Goal: Entertainment & Leisure: Consume media (video, audio)

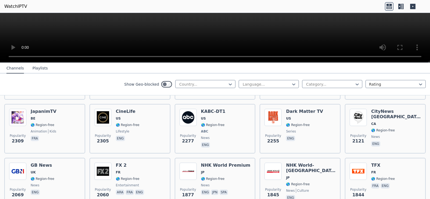
scroll to position [296, 0]
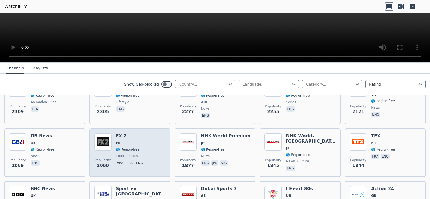
click at [142, 147] on span "🌎 Region-free" at bounding box center [130, 149] width 29 height 4
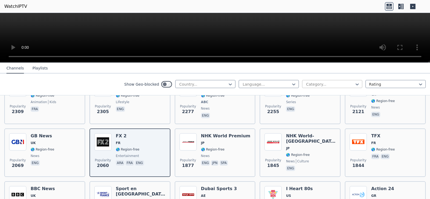
click at [328, 85] on div at bounding box center [329, 83] width 49 height 5
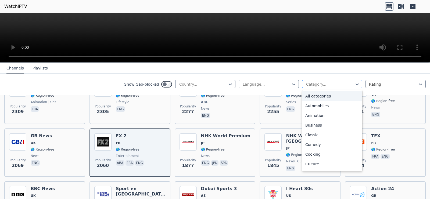
click at [328, 84] on div at bounding box center [329, 83] width 49 height 5
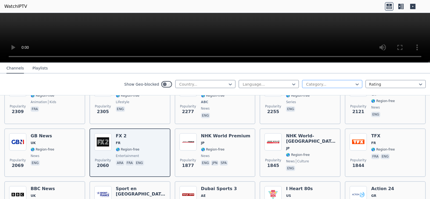
click at [328, 84] on div at bounding box center [329, 83] width 49 height 5
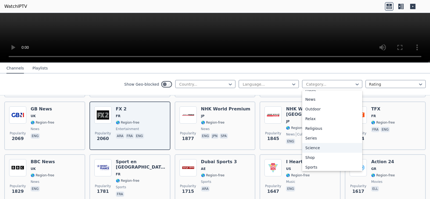
scroll to position [183, 0]
click at [325, 145] on div "Sports" at bounding box center [332, 146] width 60 height 10
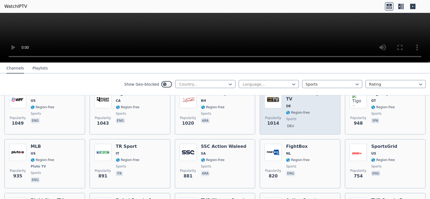
scroll to position [269, 0]
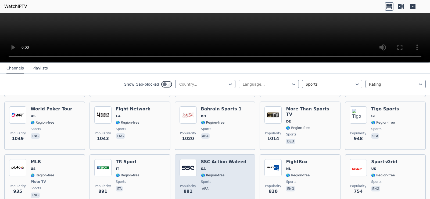
click at [216, 167] on div "SSC Action Waleed SA 🌎 Region-free sports ara" at bounding box center [223, 179] width 45 height 40
click at [211, 166] on span "SA" at bounding box center [223, 168] width 45 height 4
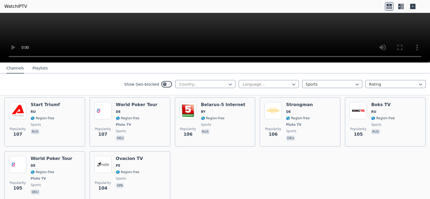
scroll to position [1198, 0]
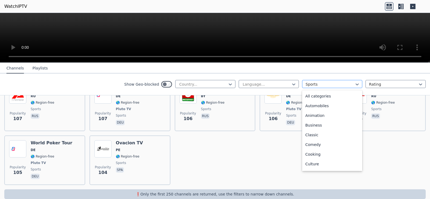
click at [311, 85] on div at bounding box center [329, 83] width 49 height 5
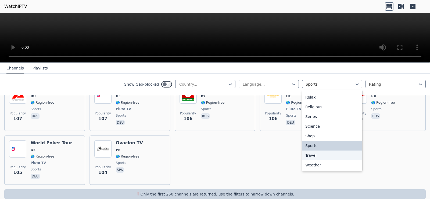
click at [320, 153] on div "Travel" at bounding box center [332, 155] width 60 height 10
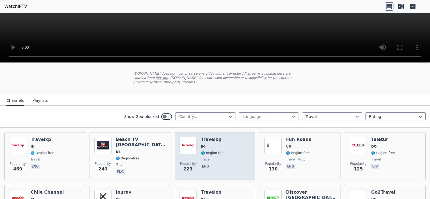
scroll to position [27, 0]
click at [208, 163] on span "eng" at bounding box center [213, 166] width 24 height 6
